Goal: Information Seeking & Learning: Learn about a topic

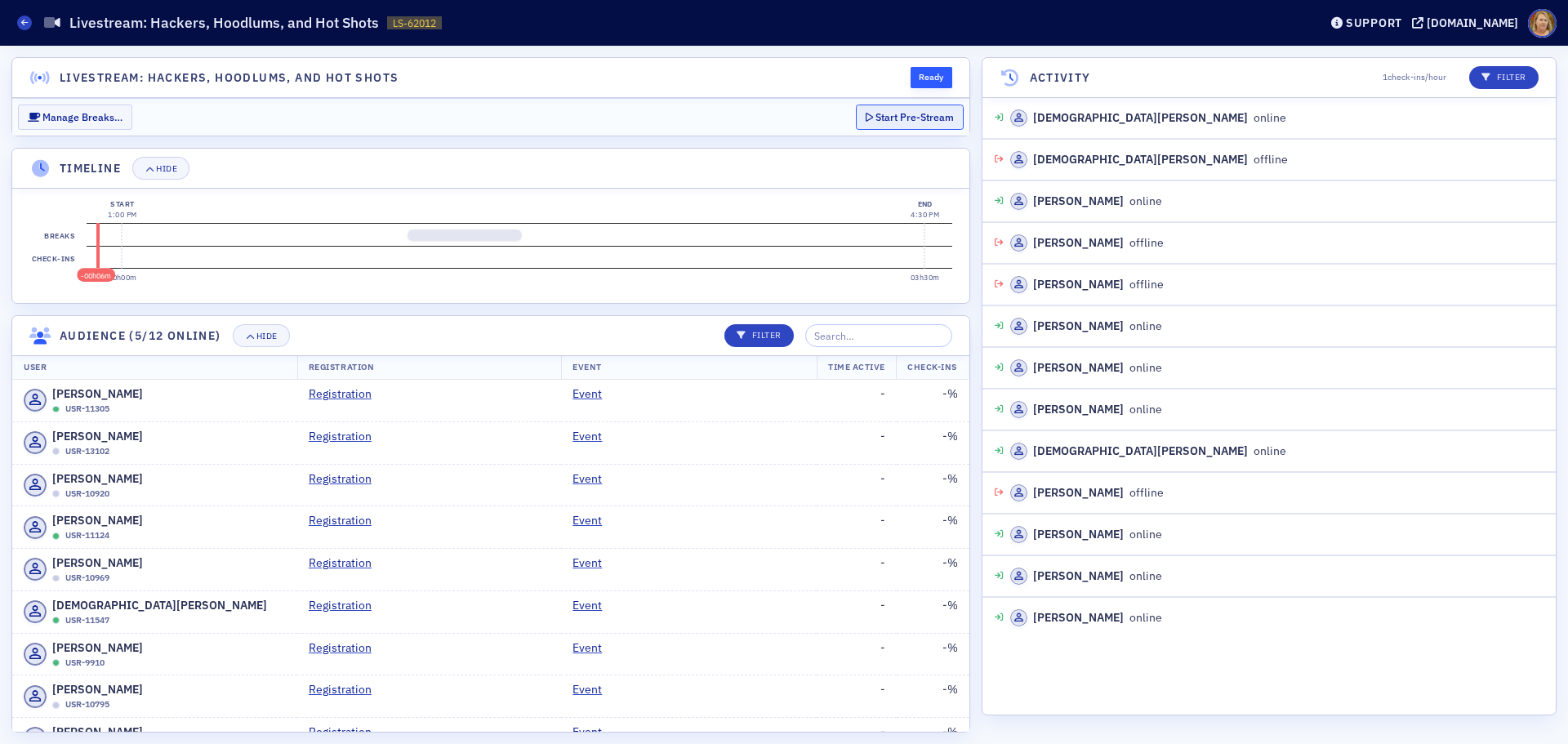
click at [920, 125] on button "Start Pre-Stream" at bounding box center [910, 117] width 107 height 25
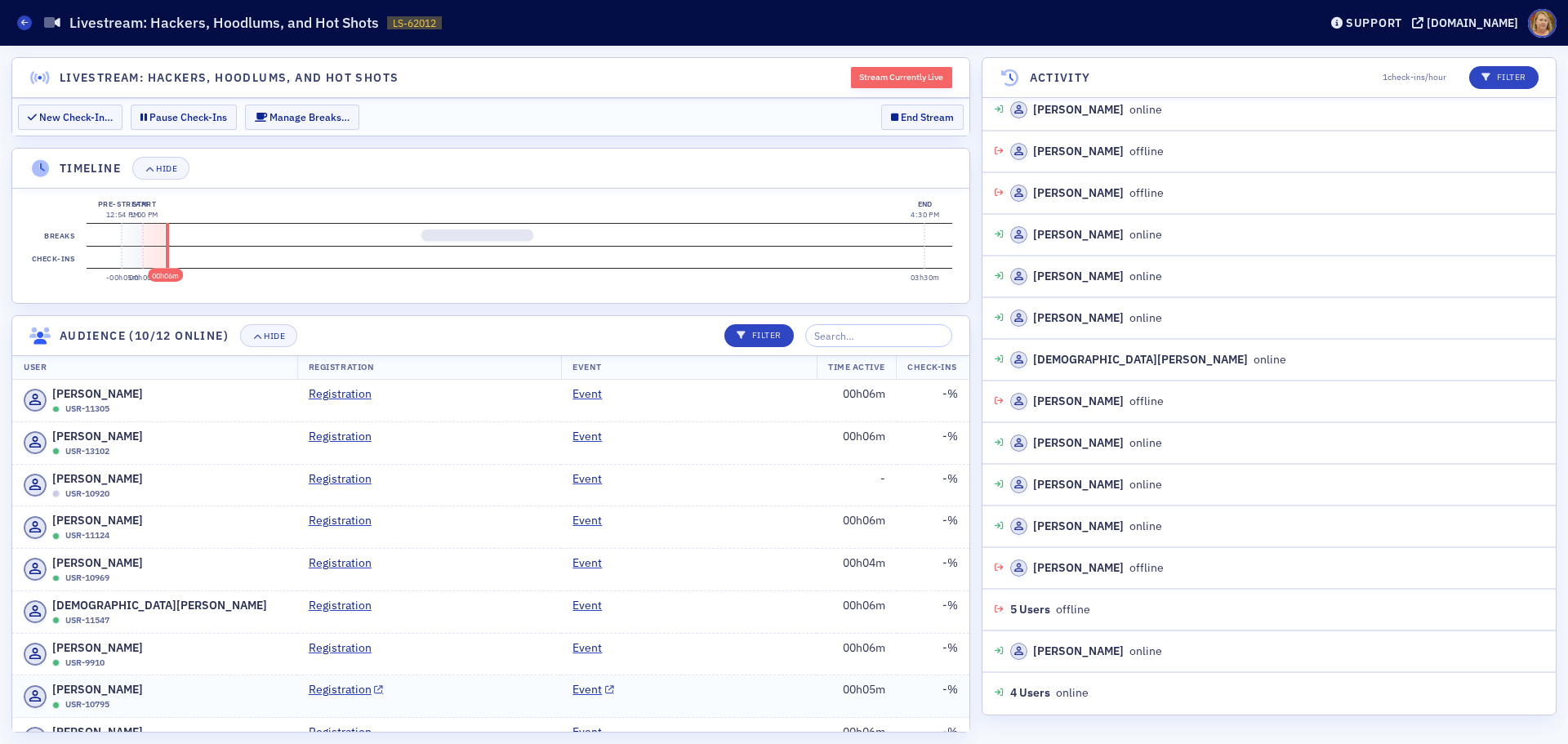
scroll to position [384, 0]
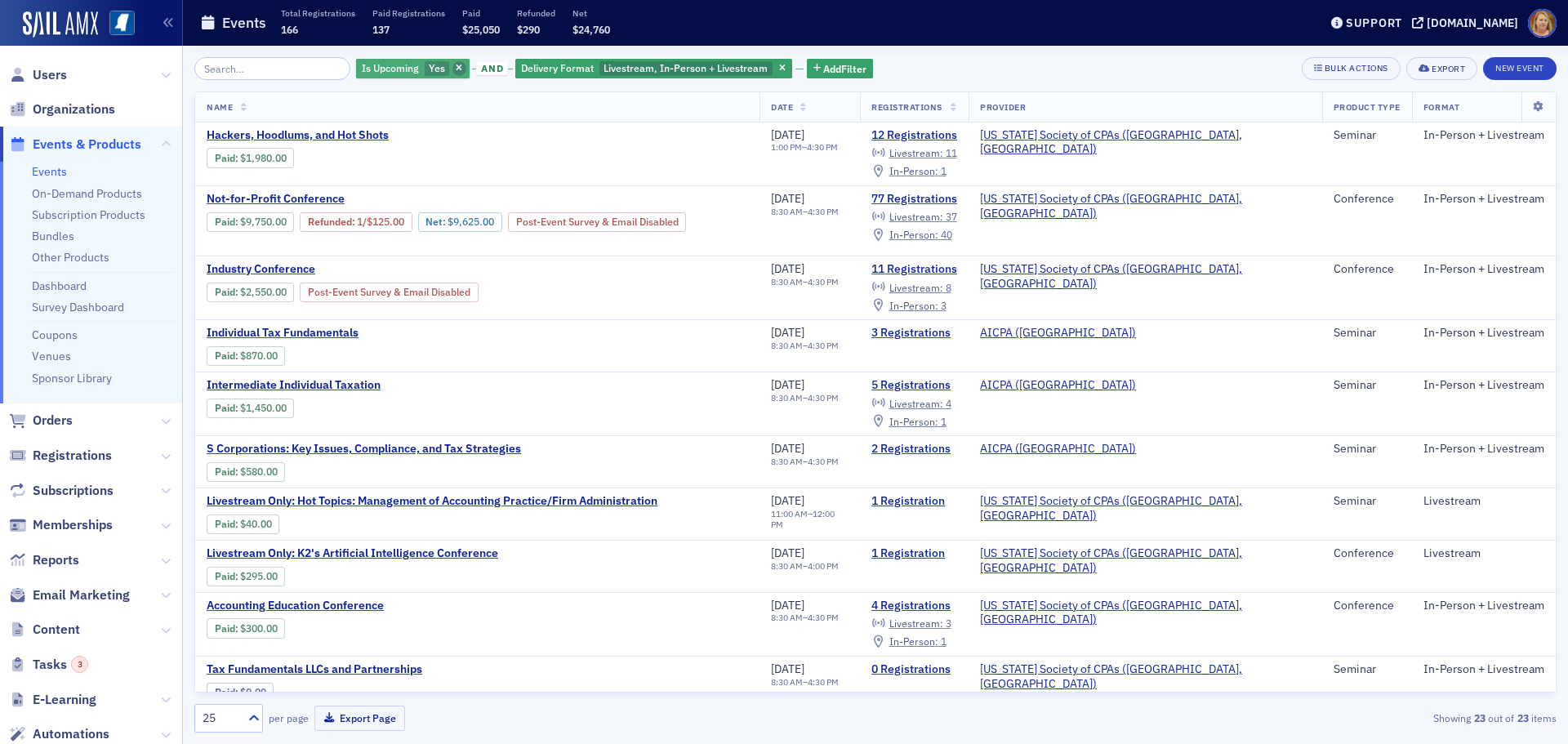
click at [456, 66] on icon "button" at bounding box center [459, 68] width 7 height 9
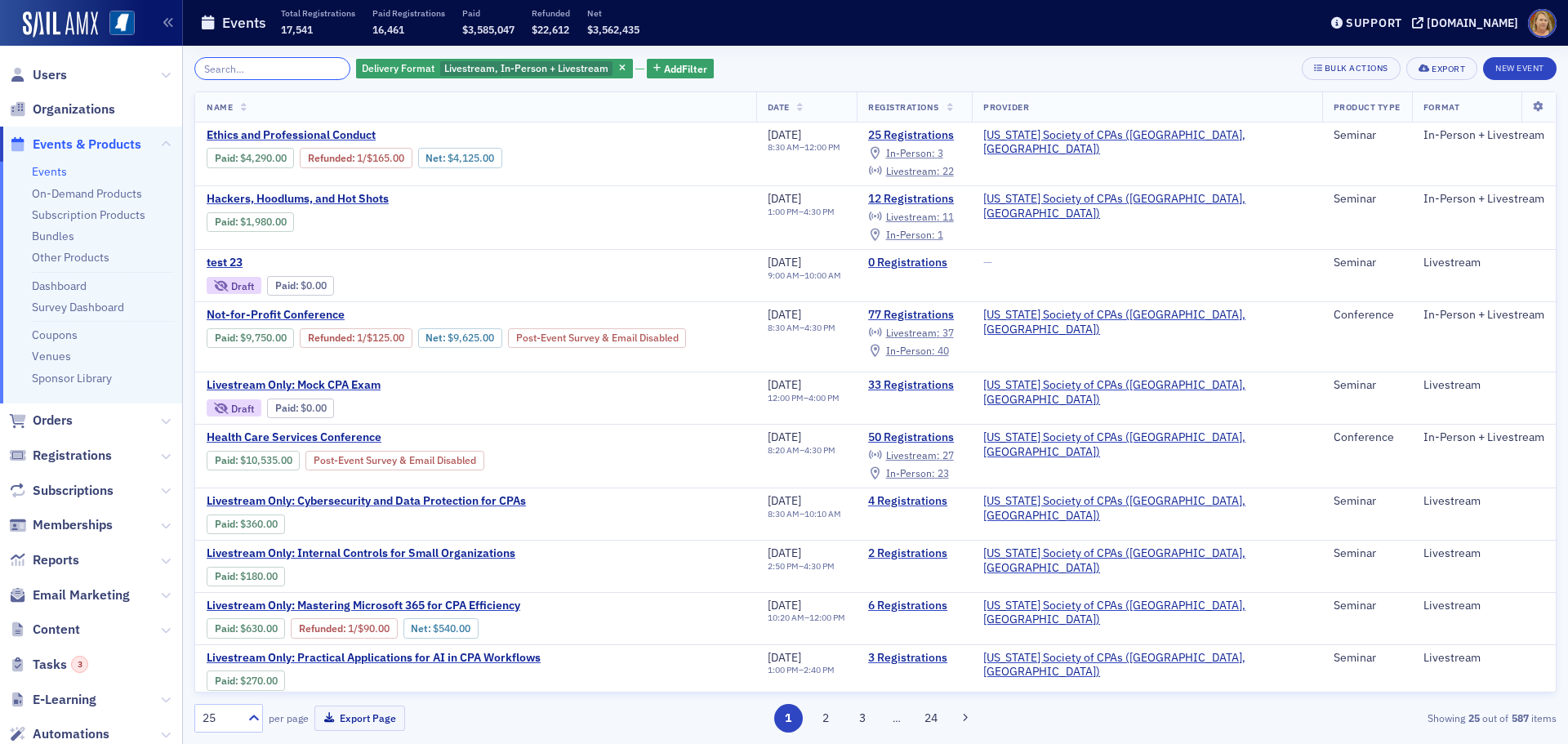
click at [293, 60] on input "search" at bounding box center [272, 69] width 156 height 23
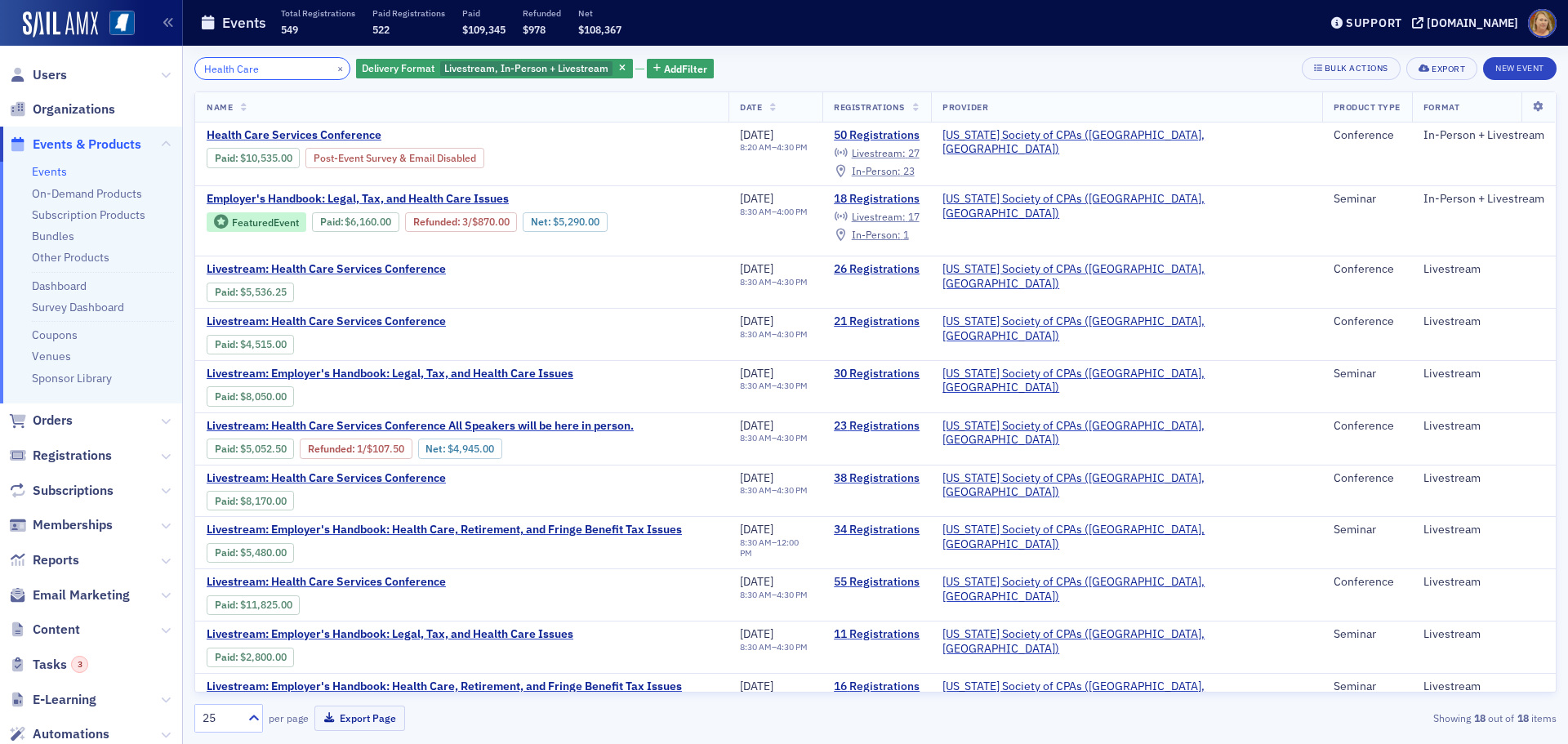
type input "Health Care"
